Goal: Find specific page/section: Find specific page/section

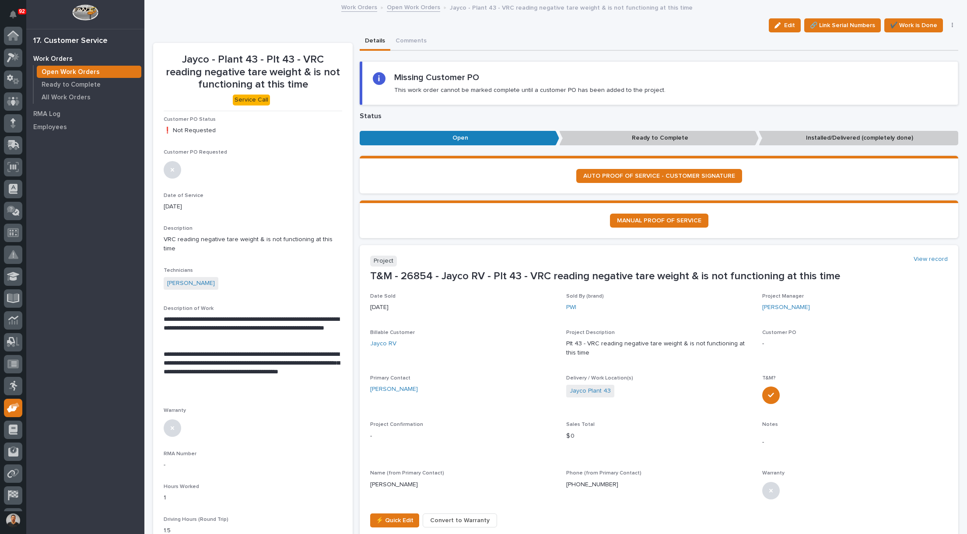
scroll to position [41, 0]
click at [63, 99] on p "All Work Orders" at bounding box center [66, 98] width 49 height 8
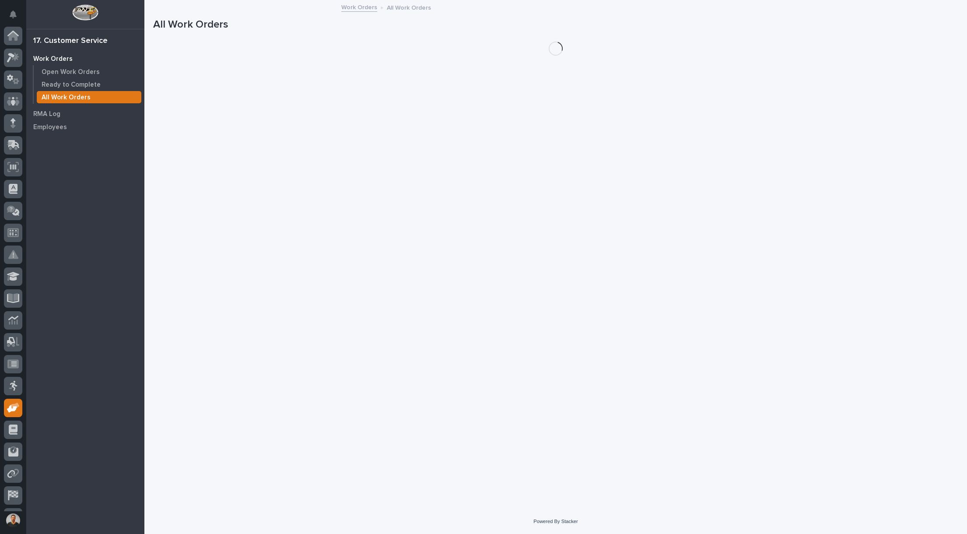
scroll to position [41, 0]
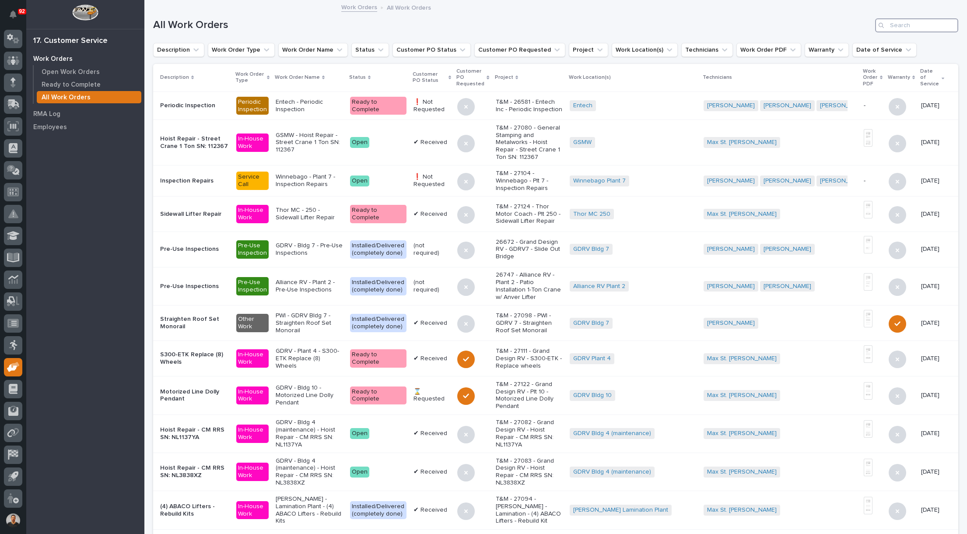
click at [902, 28] on input "Search" at bounding box center [916, 25] width 83 height 14
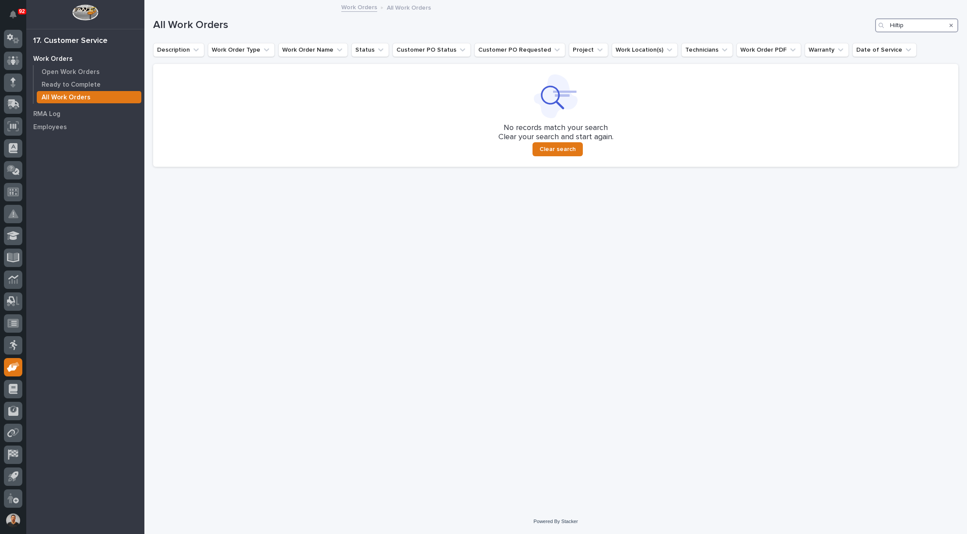
click at [919, 24] on input "Hiltip" at bounding box center [916, 25] width 83 height 14
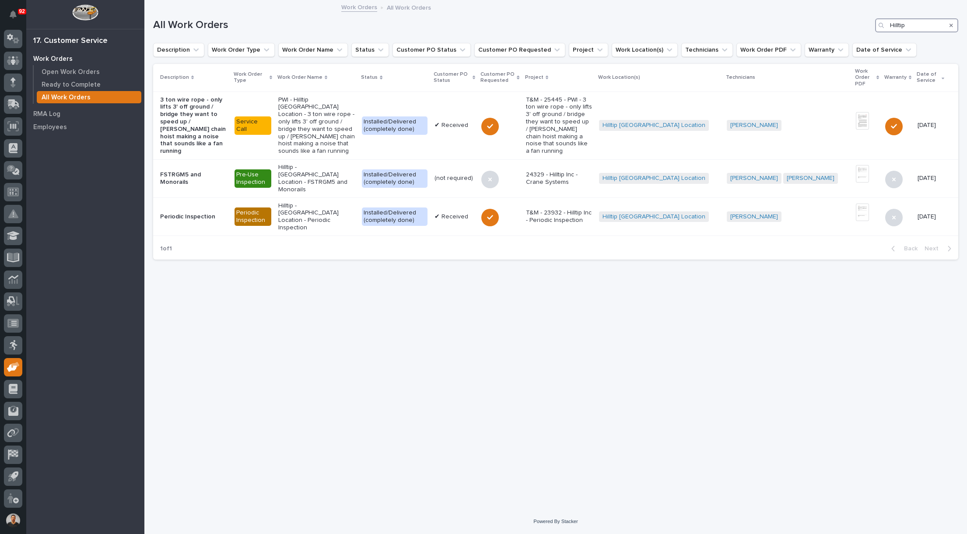
type input "Hilltip"
